Goal: Task Accomplishment & Management: Manage account settings

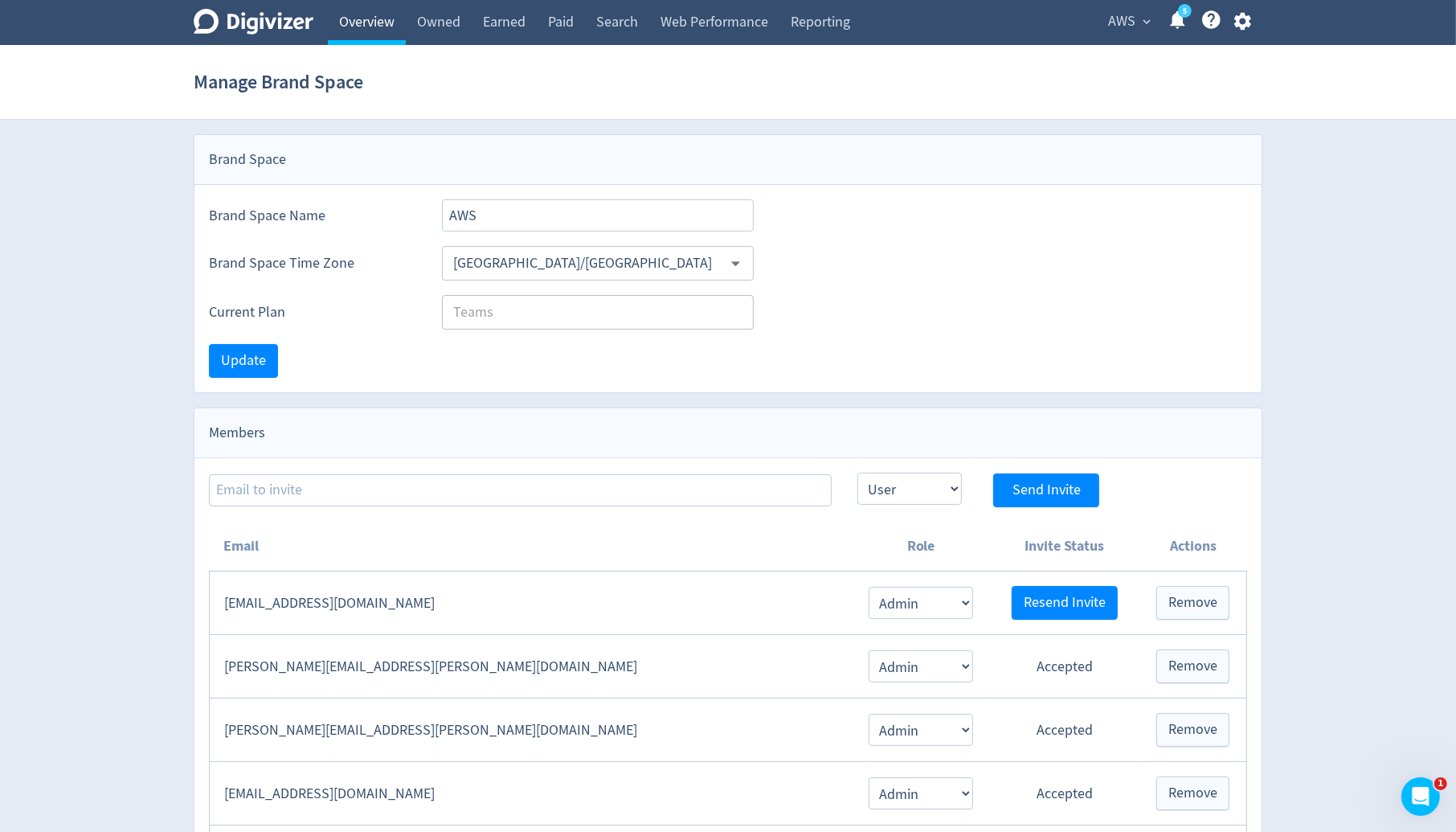
click at [389, 24] on link "Overview" at bounding box center [367, 23] width 78 height 45
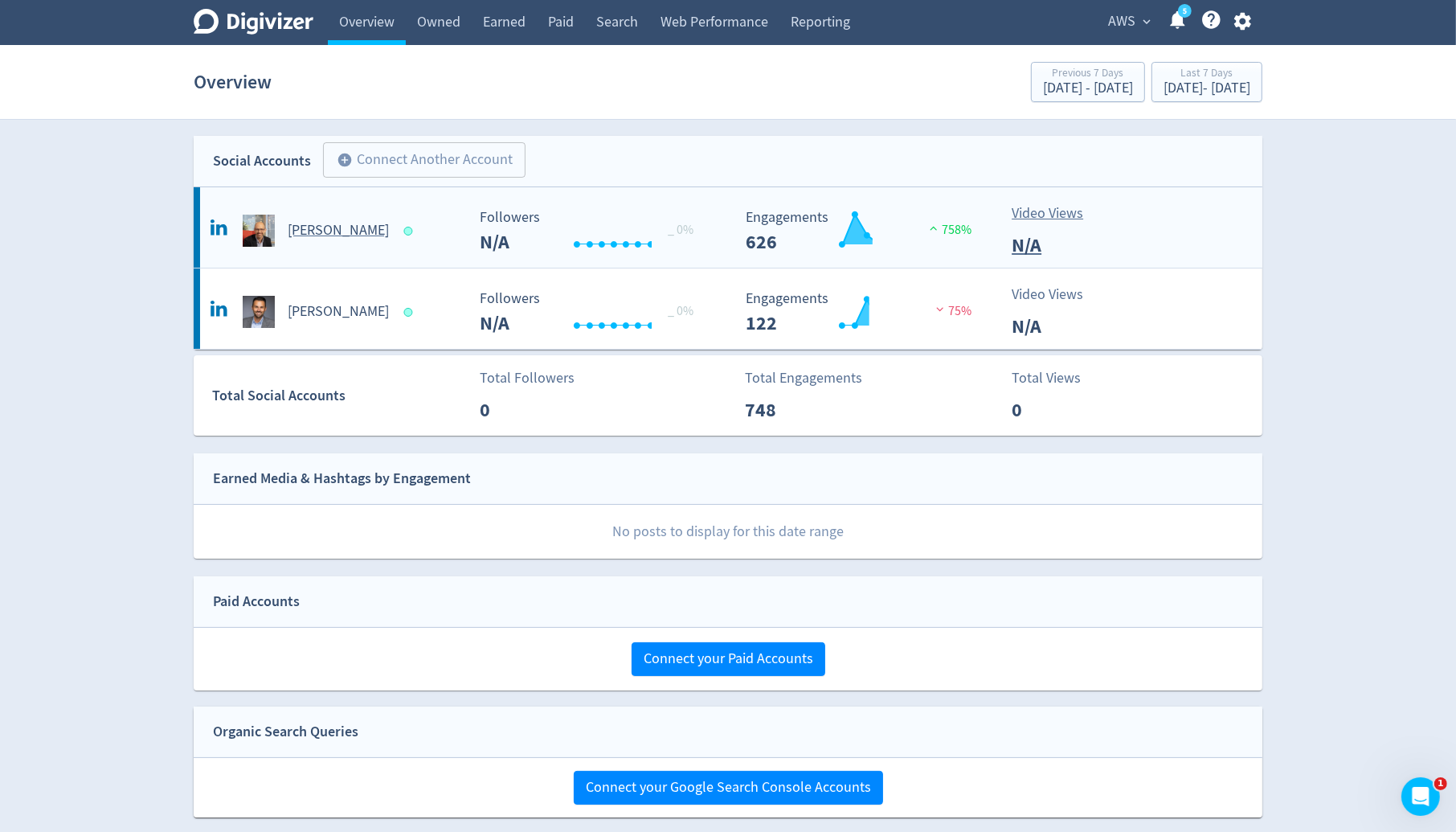
click at [368, 243] on div "[PERSON_NAME]" at bounding box center [335, 231] width 259 height 32
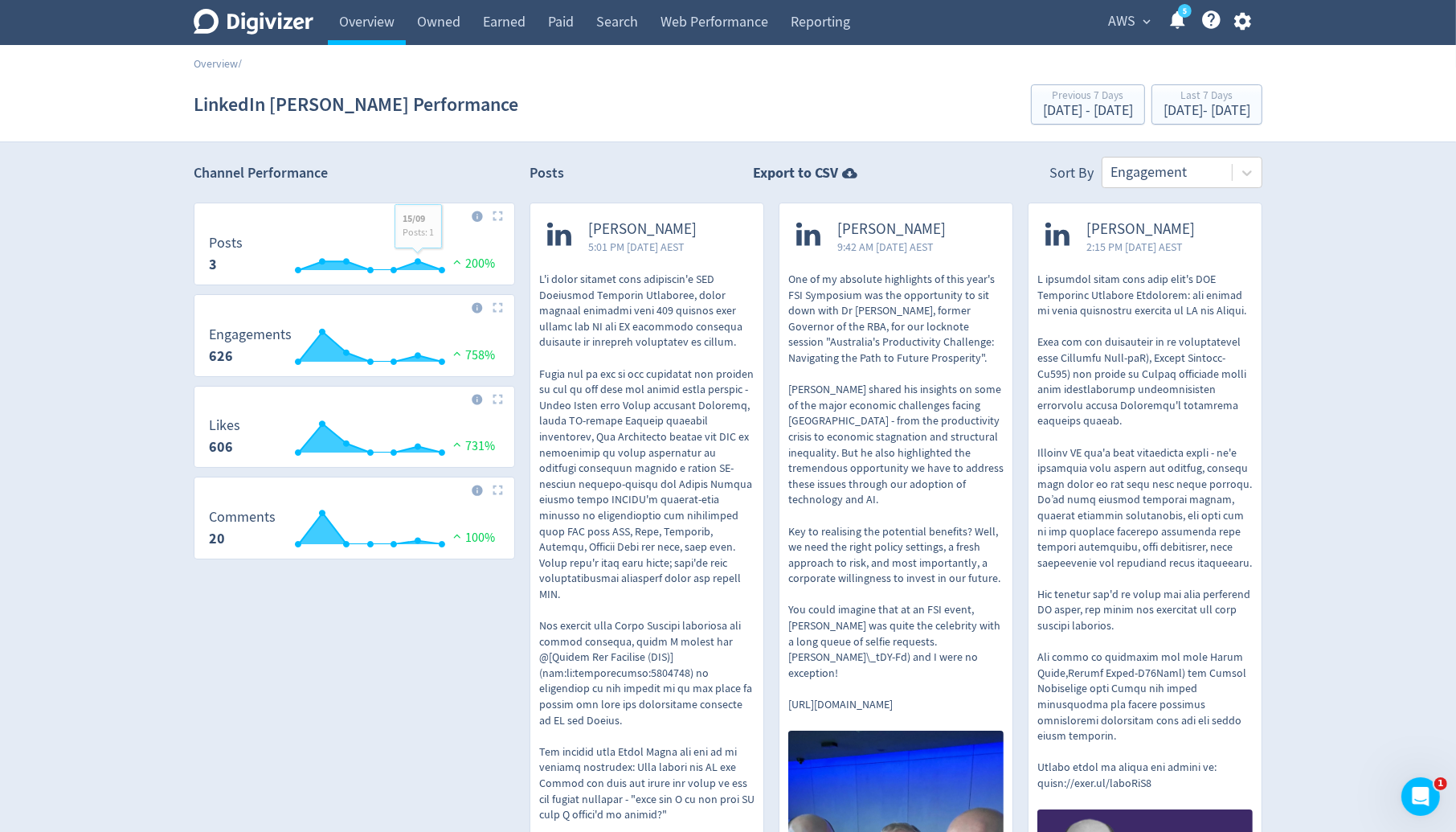
click at [598, 286] on p at bounding box center [646, 626] width 216 height 709
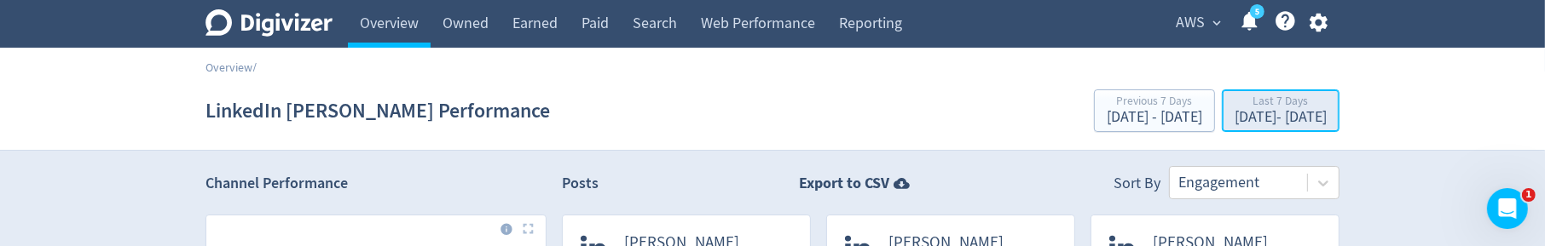
click at [1248, 104] on div "Last 7 Days" at bounding box center [1281, 103] width 92 height 14
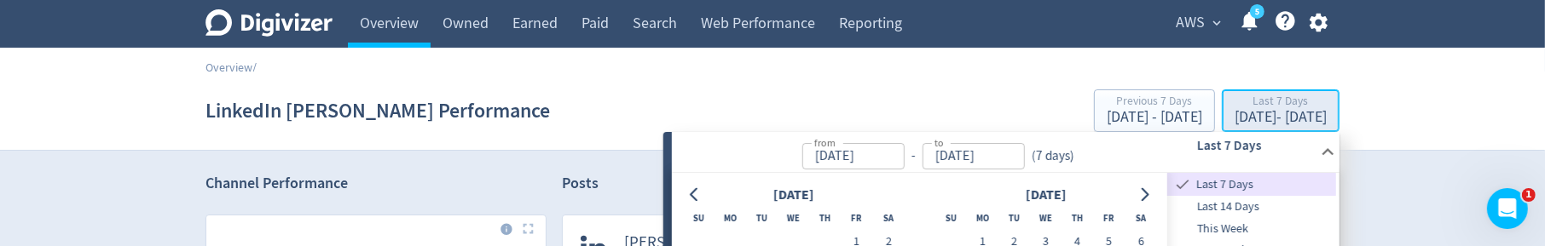
type input "[DATE]"
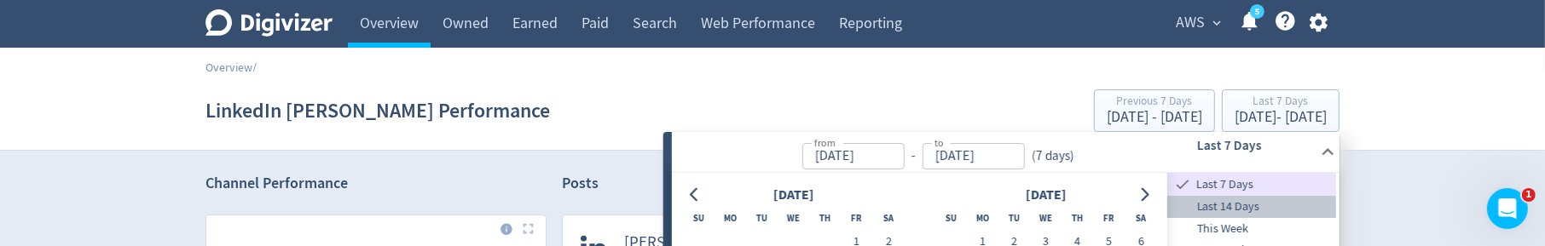
click at [1231, 207] on span "Last 14 Days" at bounding box center [1251, 207] width 169 height 19
type input "[DATE]"
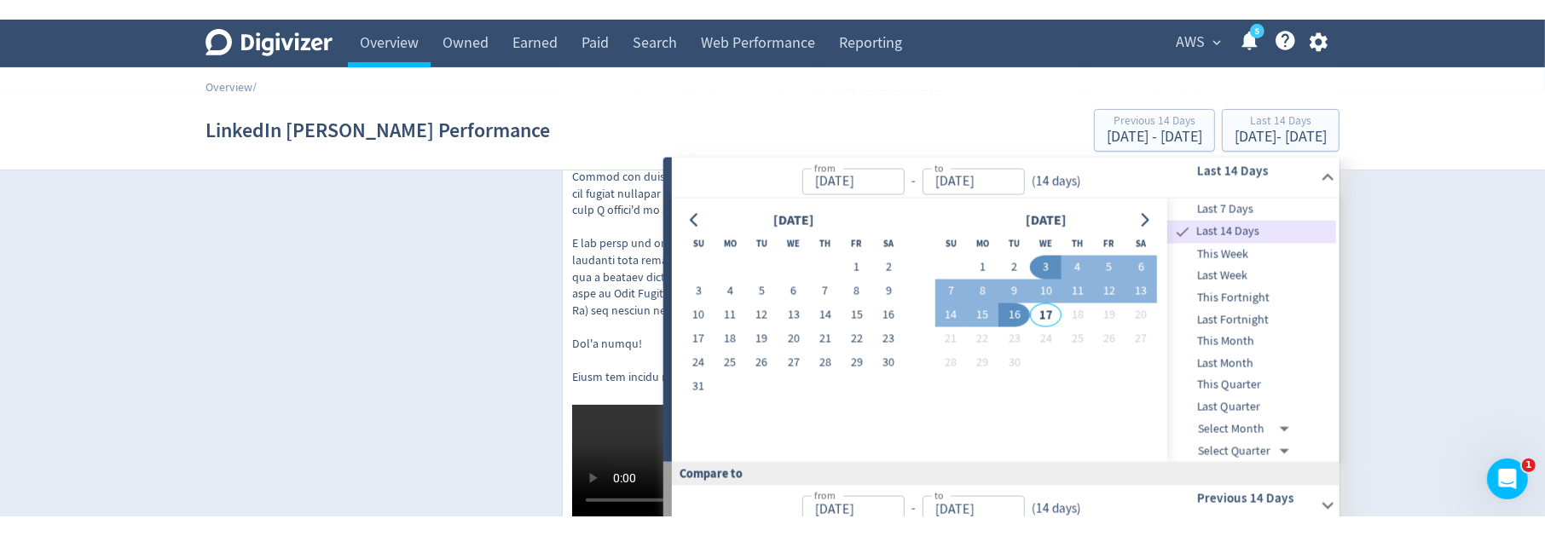
scroll to position [683, 0]
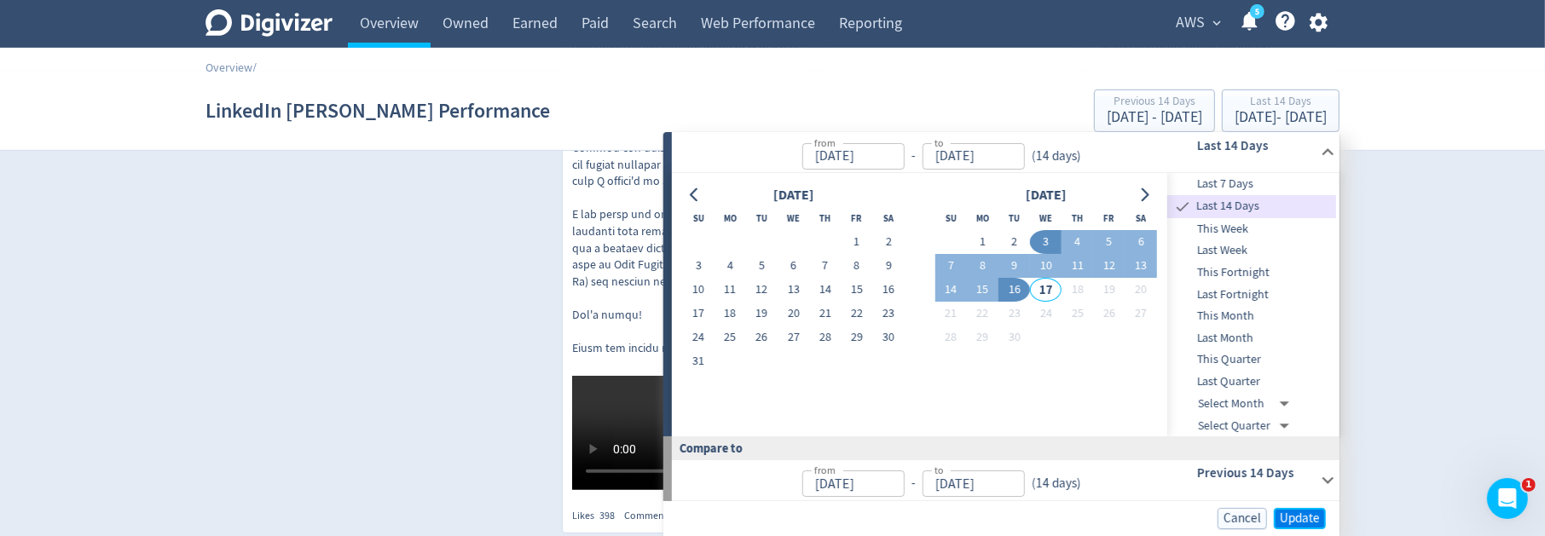
click at [1309, 518] on span "Update" at bounding box center [1300, 519] width 40 height 13
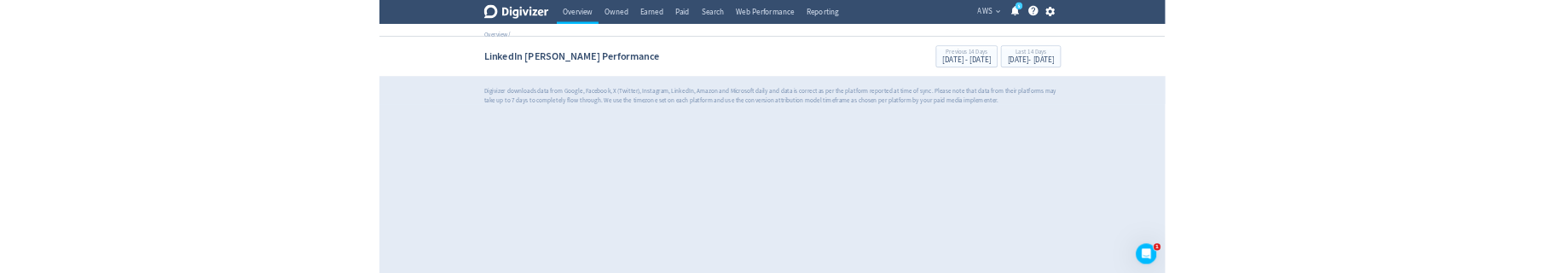
scroll to position [0, 0]
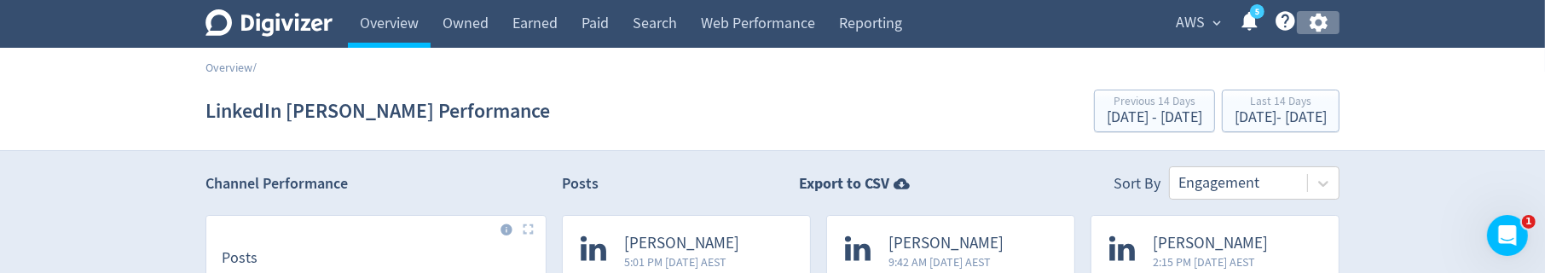
click at [1329, 23] on icon "button" at bounding box center [1318, 22] width 23 height 23
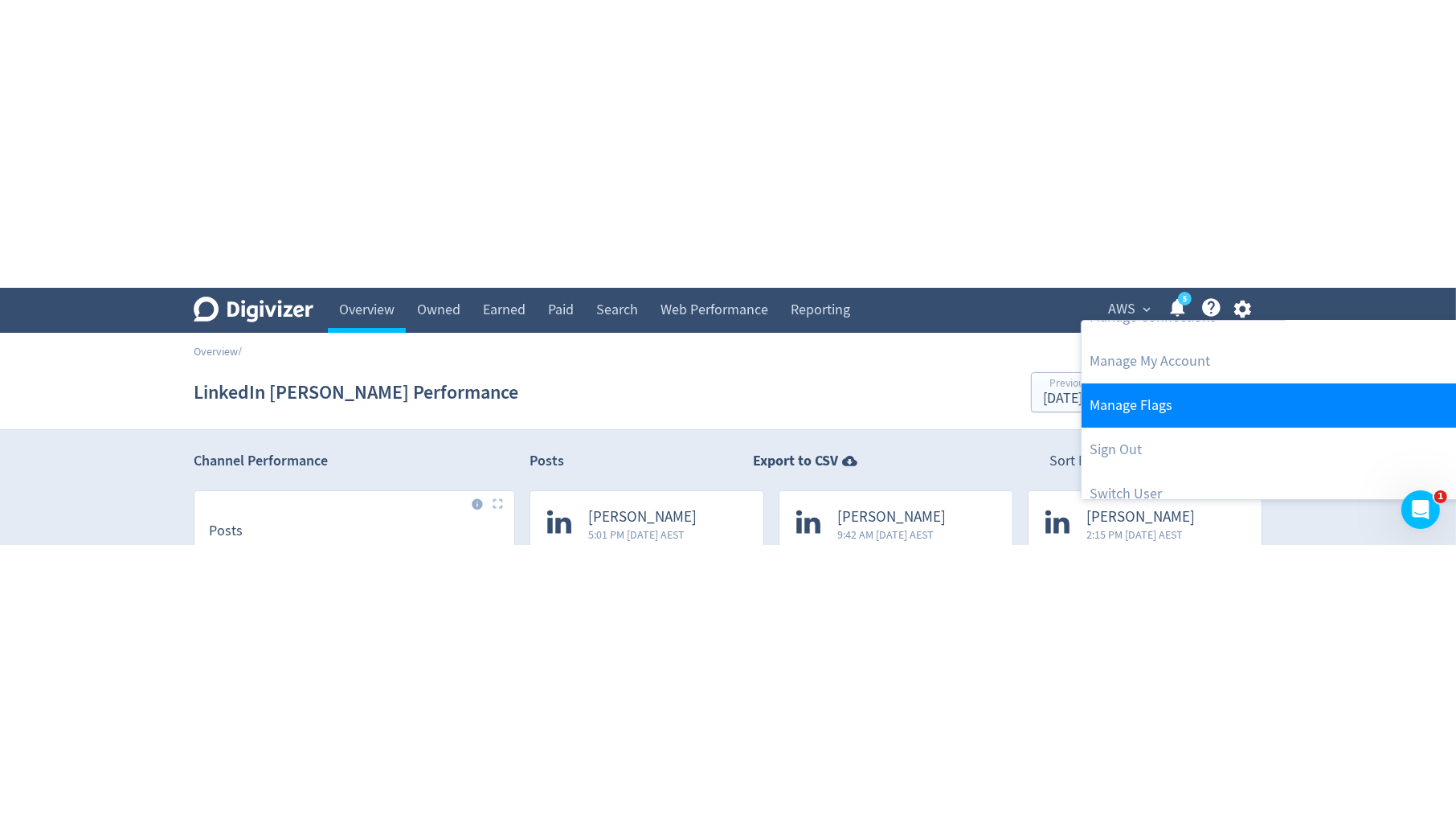
scroll to position [130, 0]
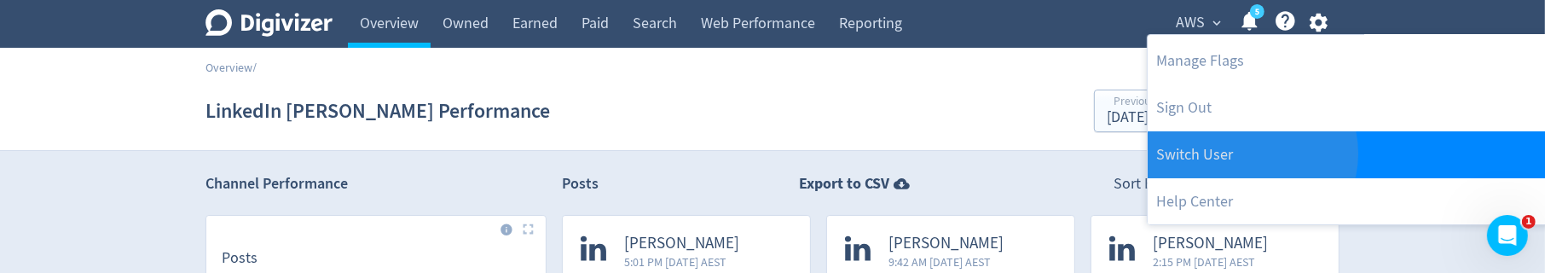
click at [1250, 153] on link "Switch User" at bounding box center [1375, 154] width 455 height 47
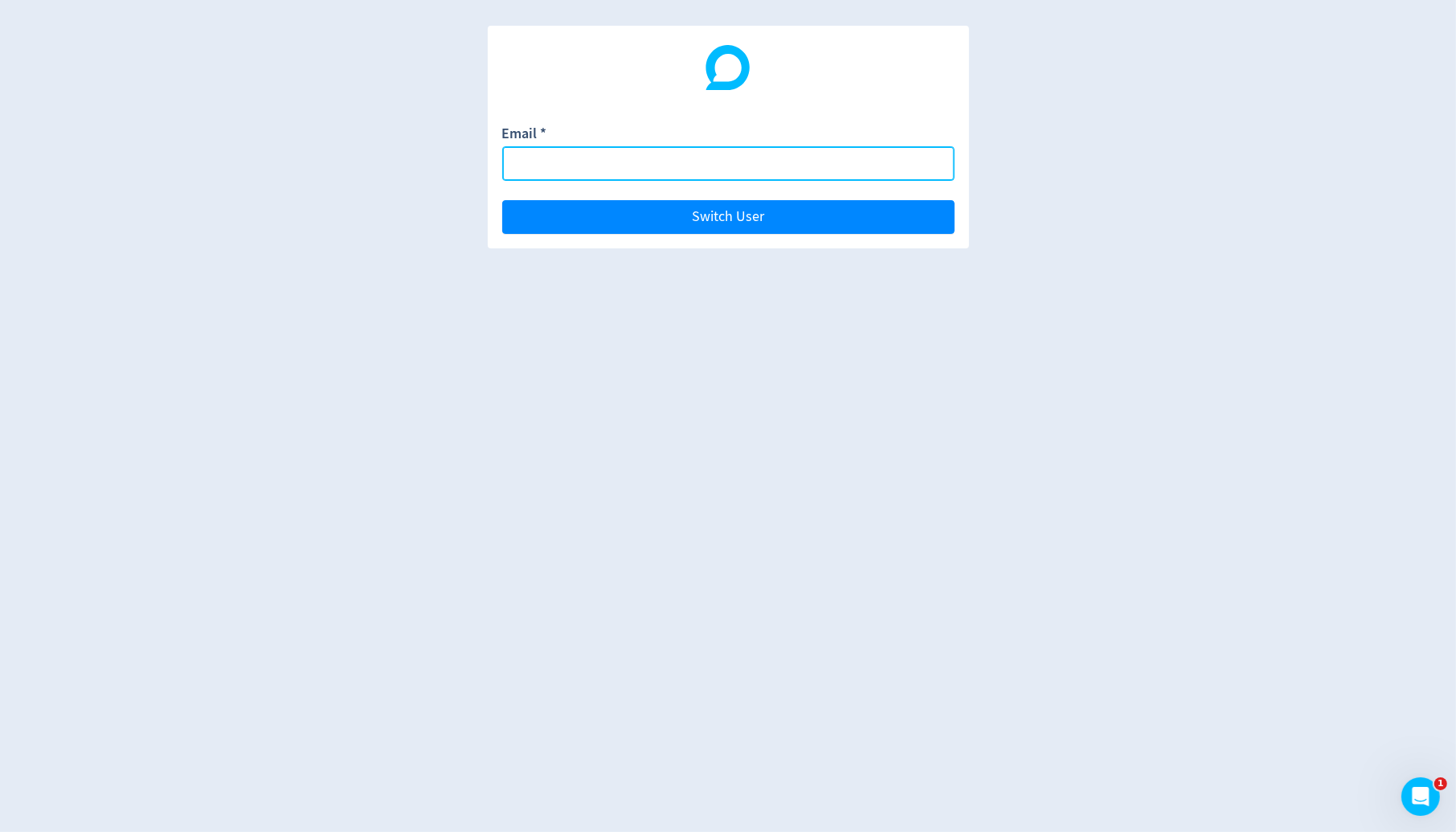
click at [826, 155] on input "Email *" at bounding box center [728, 163] width 452 height 35
paste input "[PERSON_NAME][EMAIL_ADDRESS][DOMAIN_NAME]"
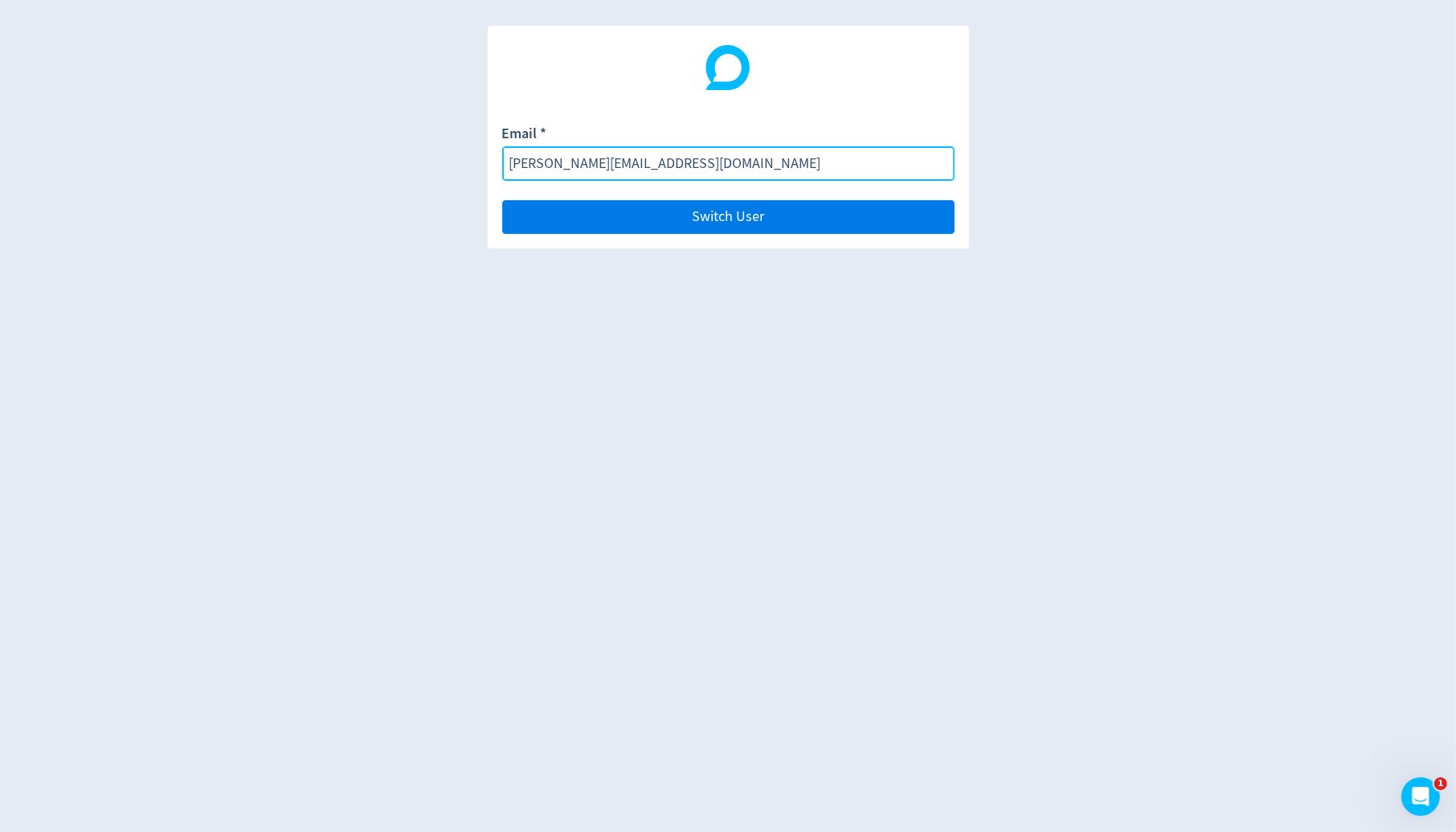
type input "[PERSON_NAME][EMAIL_ADDRESS][DOMAIN_NAME]"
click at [866, 213] on button "Switch User" at bounding box center [728, 217] width 452 height 34
